Goal: Information Seeking & Learning: Understand process/instructions

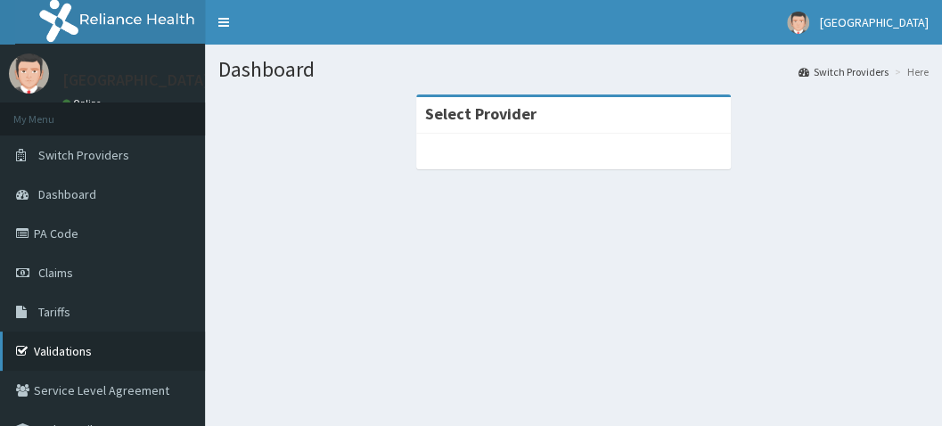
click at [86, 349] on link "Validations" at bounding box center [102, 351] width 205 height 39
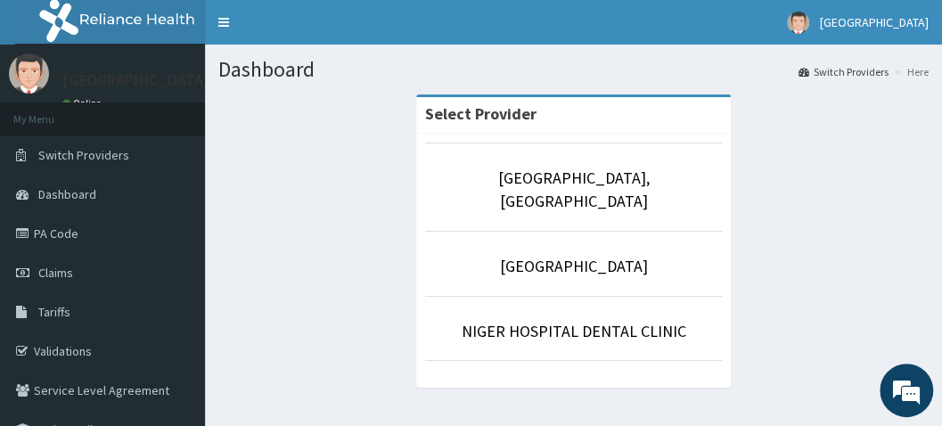
click at [542, 194] on li "[GEOGRAPHIC_DATA], [GEOGRAPHIC_DATA]" at bounding box center [574, 187] width 298 height 88
click at [530, 191] on li "[GEOGRAPHIC_DATA], [GEOGRAPHIC_DATA]" at bounding box center [574, 187] width 298 height 88
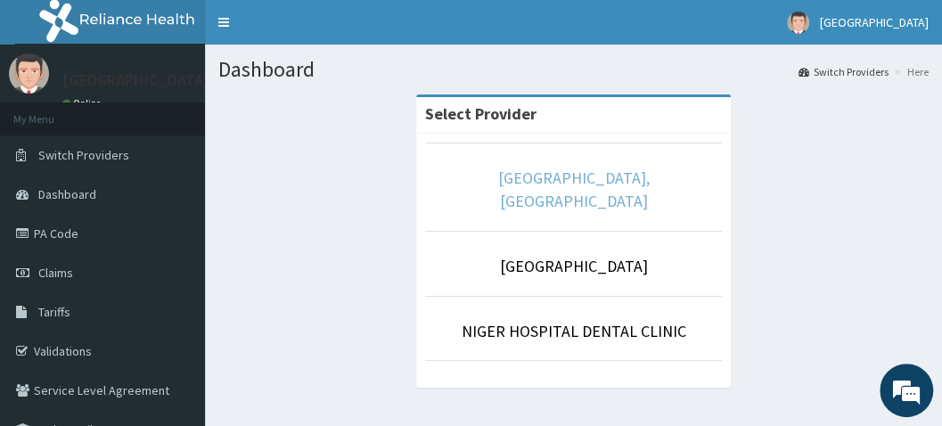
click at [503, 171] on link "[GEOGRAPHIC_DATA], [GEOGRAPHIC_DATA]" at bounding box center [574, 190] width 152 height 44
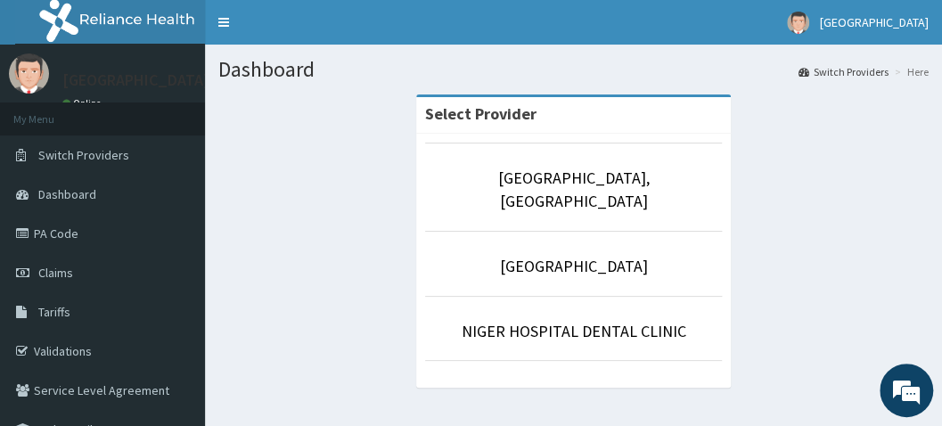
click at [546, 165] on li "[GEOGRAPHIC_DATA], [GEOGRAPHIC_DATA]" at bounding box center [574, 187] width 298 height 88
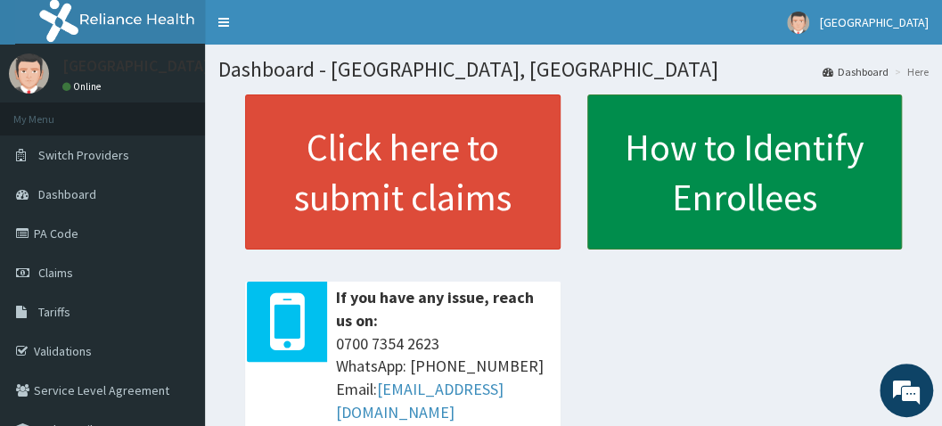
click at [747, 216] on link "How to Identify Enrollees" at bounding box center [745, 171] width 316 height 155
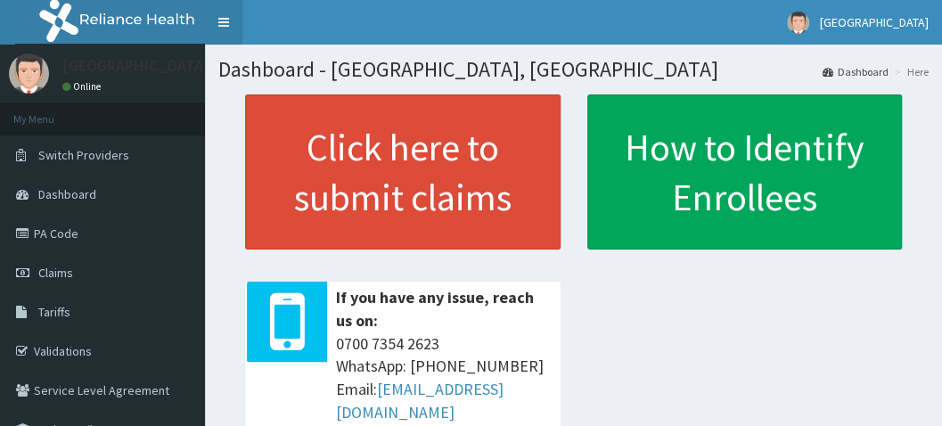
click at [227, 25] on link "Toggle navigation" at bounding box center [223, 22] width 37 height 45
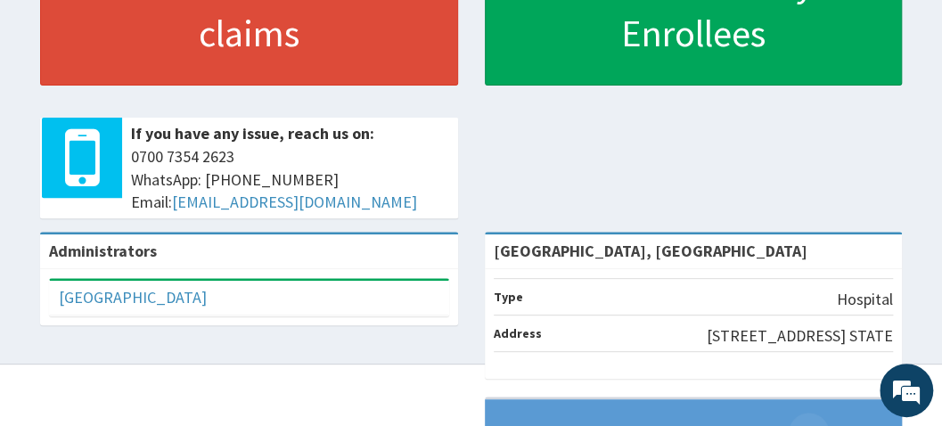
click at [187, 260] on div "Administrators" at bounding box center [249, 251] width 418 height 35
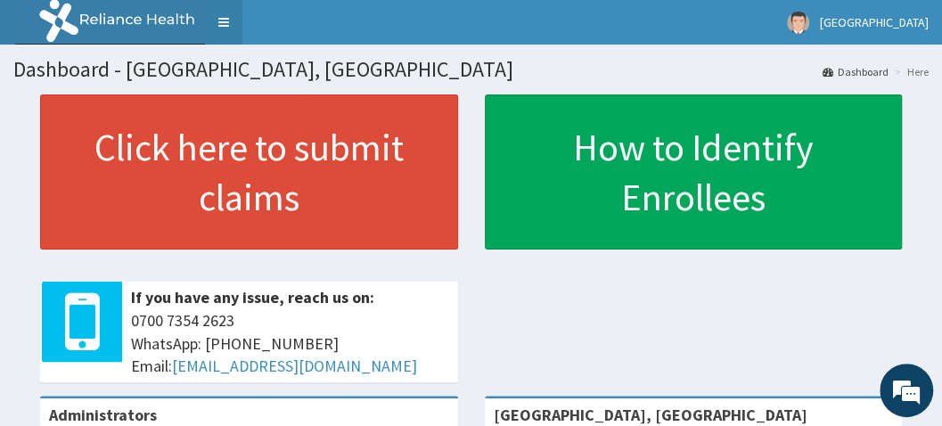
click at [223, 21] on link "Toggle navigation" at bounding box center [223, 22] width 37 height 45
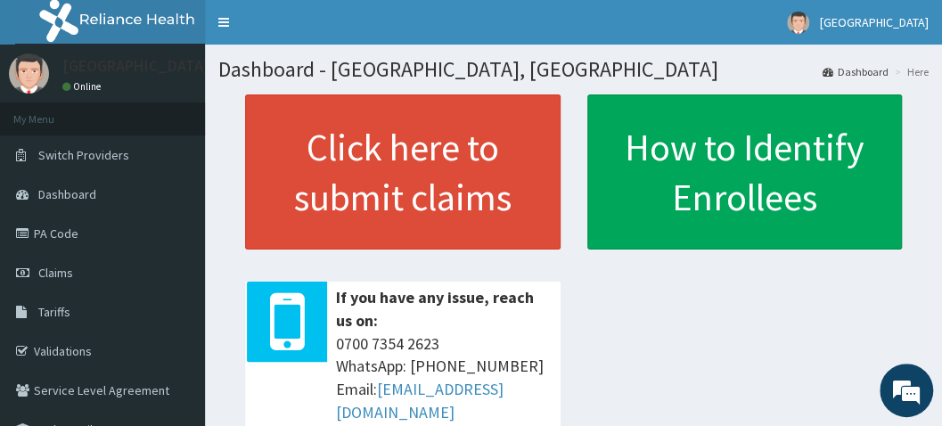
click at [105, 133] on li "My Menu" at bounding box center [102, 119] width 205 height 33
click at [159, 20] on img at bounding box center [126, 22] width 222 height 45
click at [125, 166] on link "Switch Providers" at bounding box center [102, 155] width 205 height 39
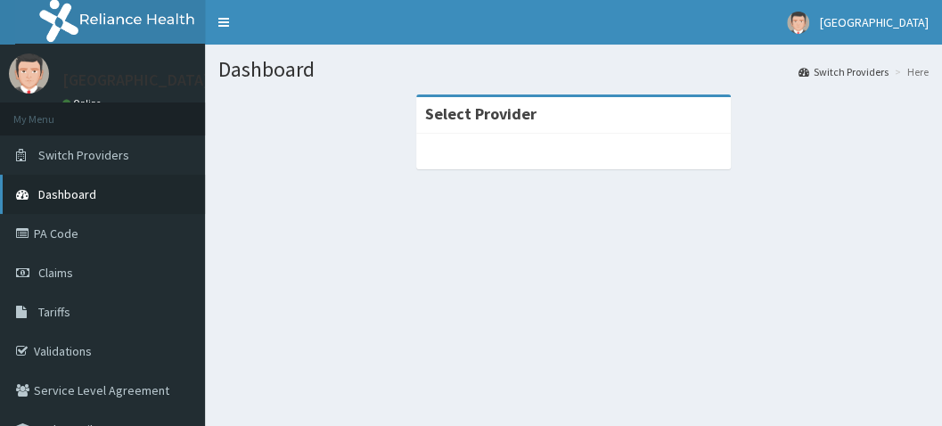
click at [103, 191] on link "Dashboard" at bounding box center [102, 194] width 205 height 39
click at [81, 193] on span "Dashboard" at bounding box center [67, 194] width 58 height 16
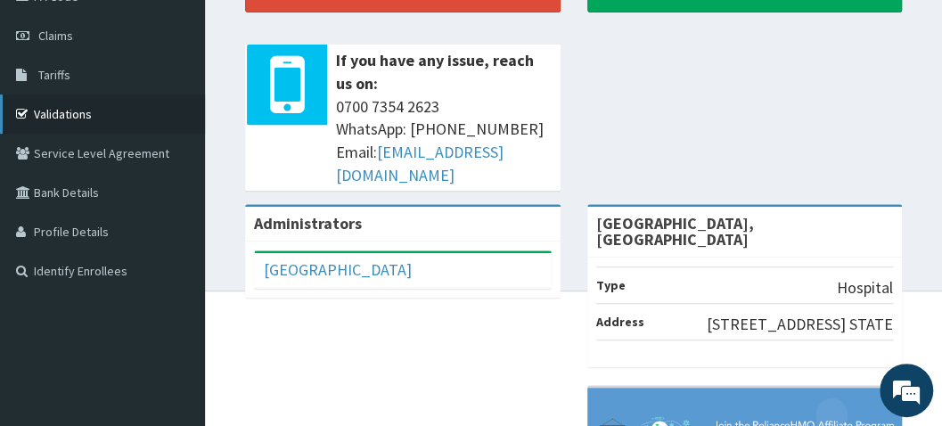
scroll to position [237, 0]
click at [86, 265] on link "Identify Enrollees" at bounding box center [102, 270] width 205 height 39
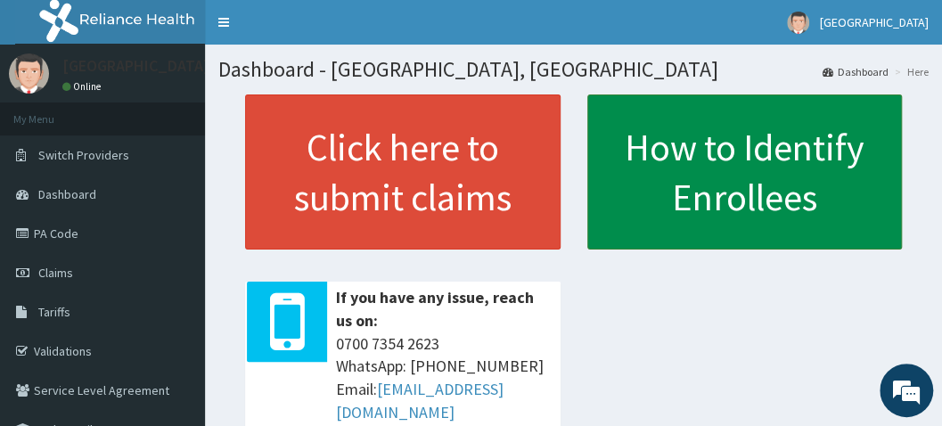
click at [724, 171] on link "How to Identify Enrollees" at bounding box center [745, 171] width 316 height 155
